Goal: Task Accomplishment & Management: Manage account settings

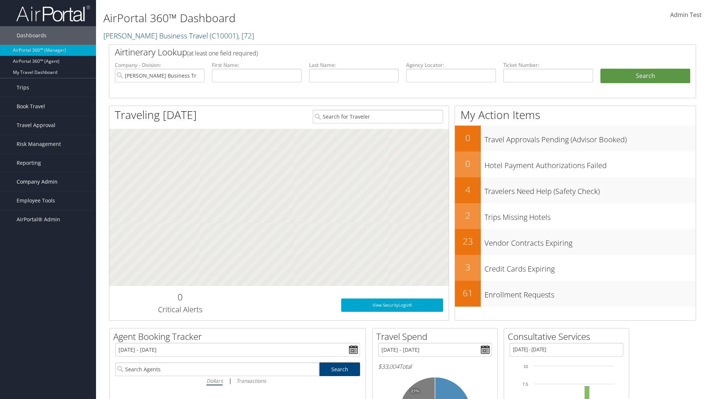
click at [48, 182] on span "Company Admin" at bounding box center [37, 182] width 41 height 18
click at [0, 0] on link "Airtinerary® Settings" at bounding box center [0, 0] width 0 height 0
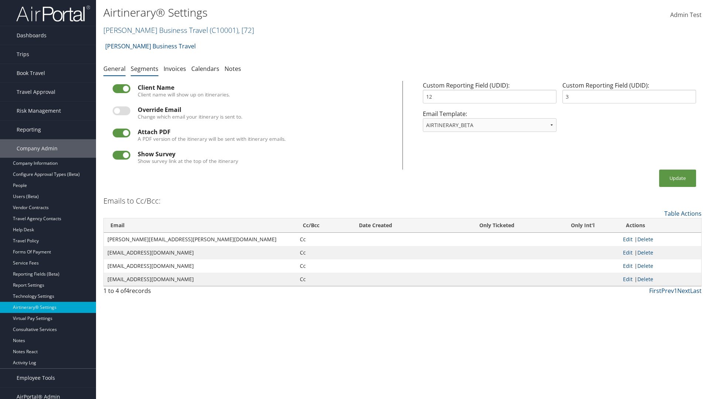
click at [144, 68] on link "Segments" at bounding box center [145, 69] width 28 height 8
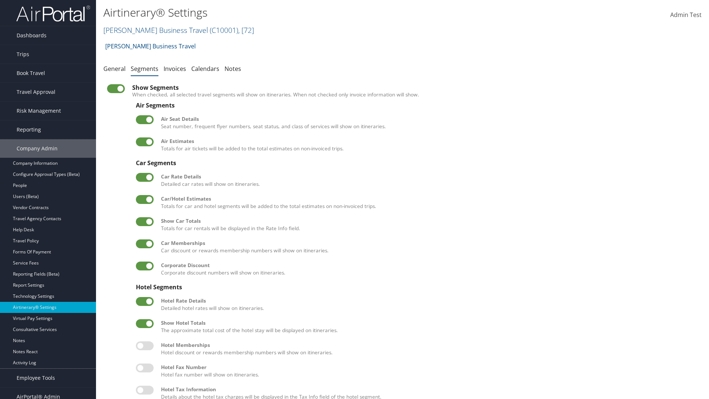
scroll to position [100, 0]
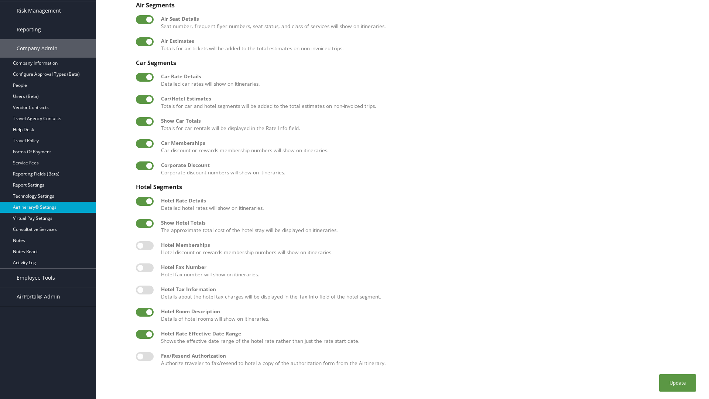
click at [145, 312] on label at bounding box center [145, 312] width 18 height 9
click at [144, 312] on input "checkbox" at bounding box center [142, 313] width 5 height 5
click at [145, 312] on label at bounding box center [145, 312] width 18 height 9
click at [144, 312] on input "checkbox" at bounding box center [142, 313] width 5 height 5
checkbox input "true"
